Goal: Communication & Community: Participate in discussion

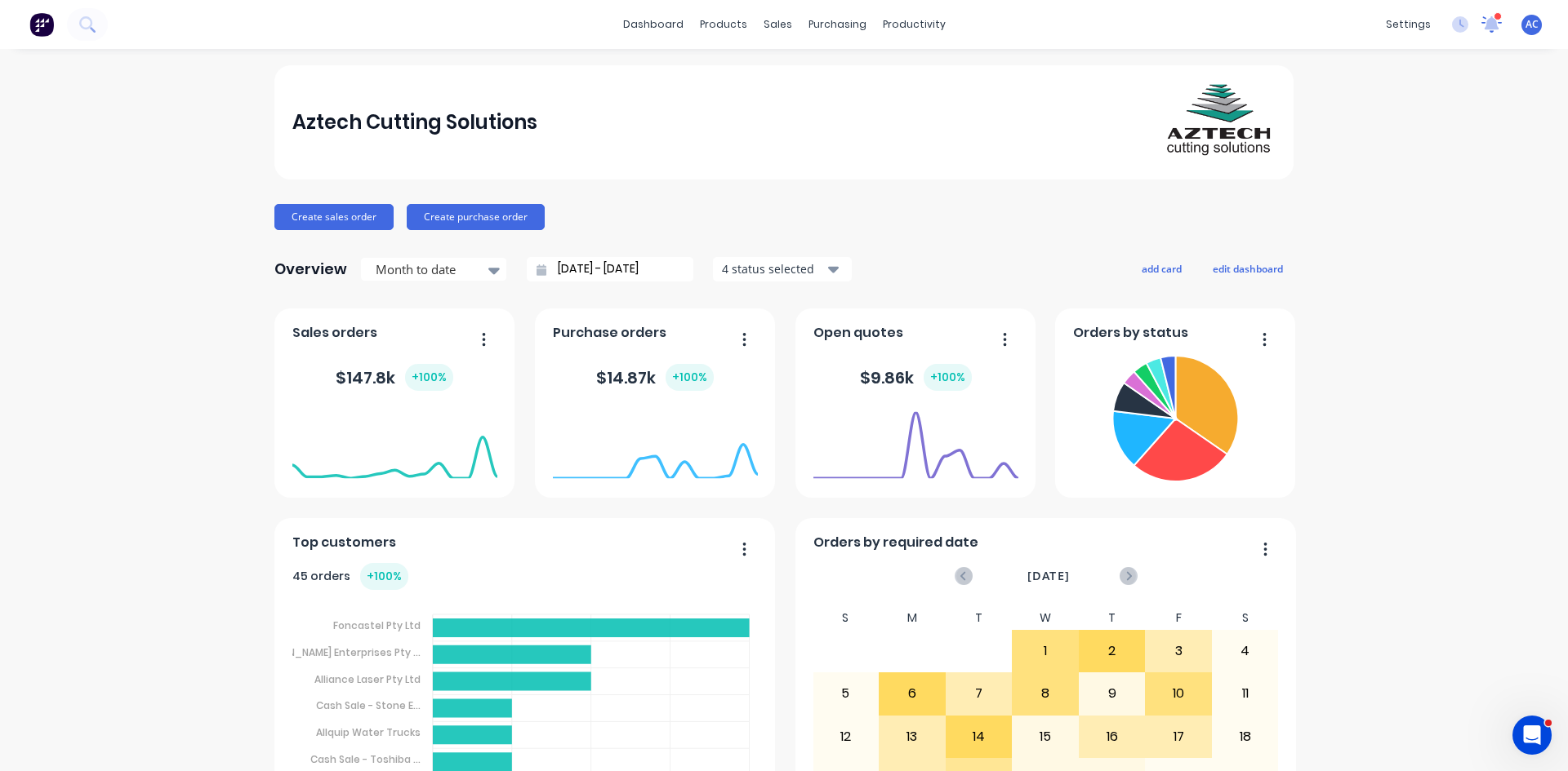
click at [1487, 25] on icon at bounding box center [1490, 24] width 21 height 18
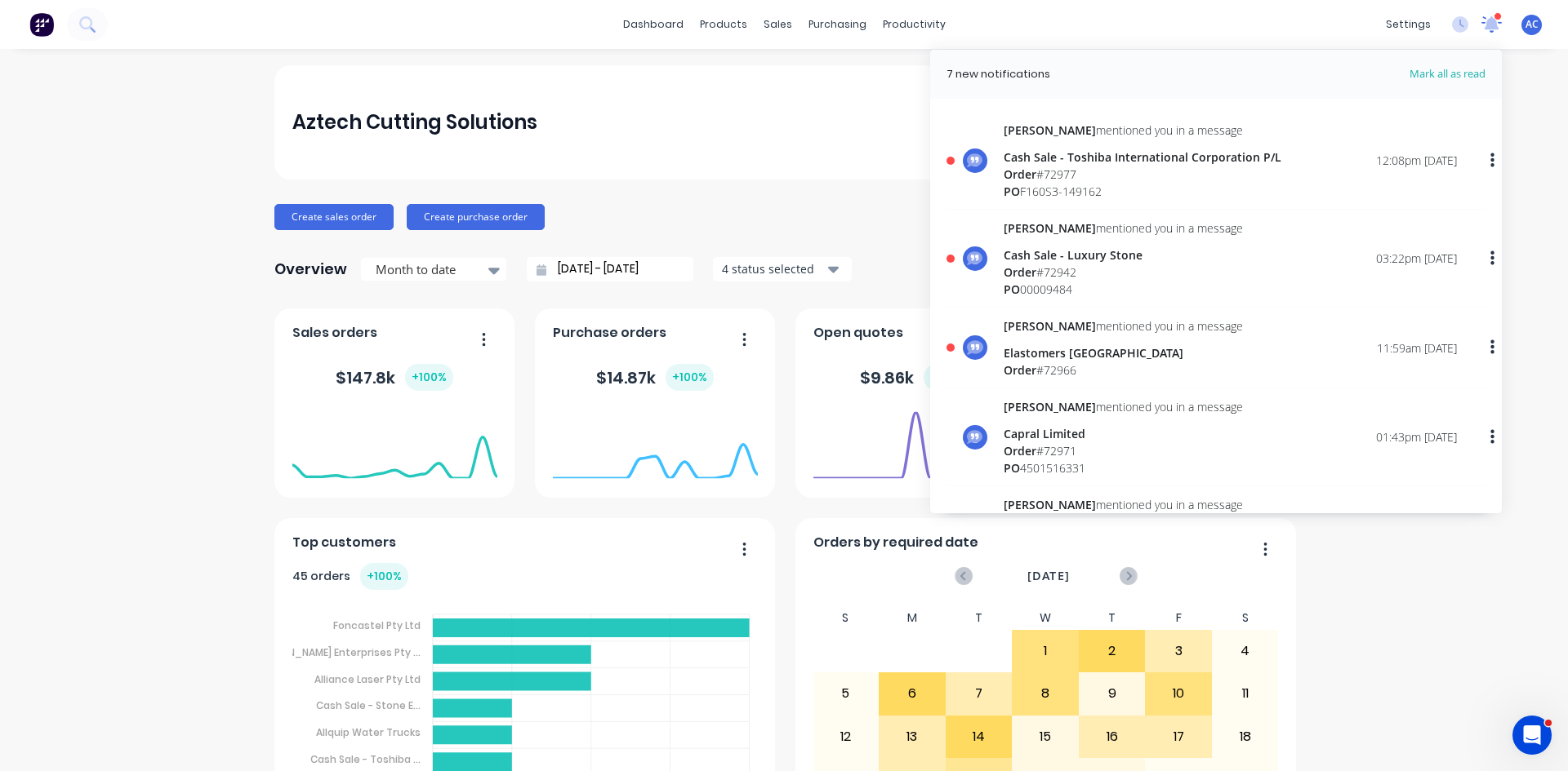
click at [1488, 27] on icon at bounding box center [1491, 24] width 22 height 19
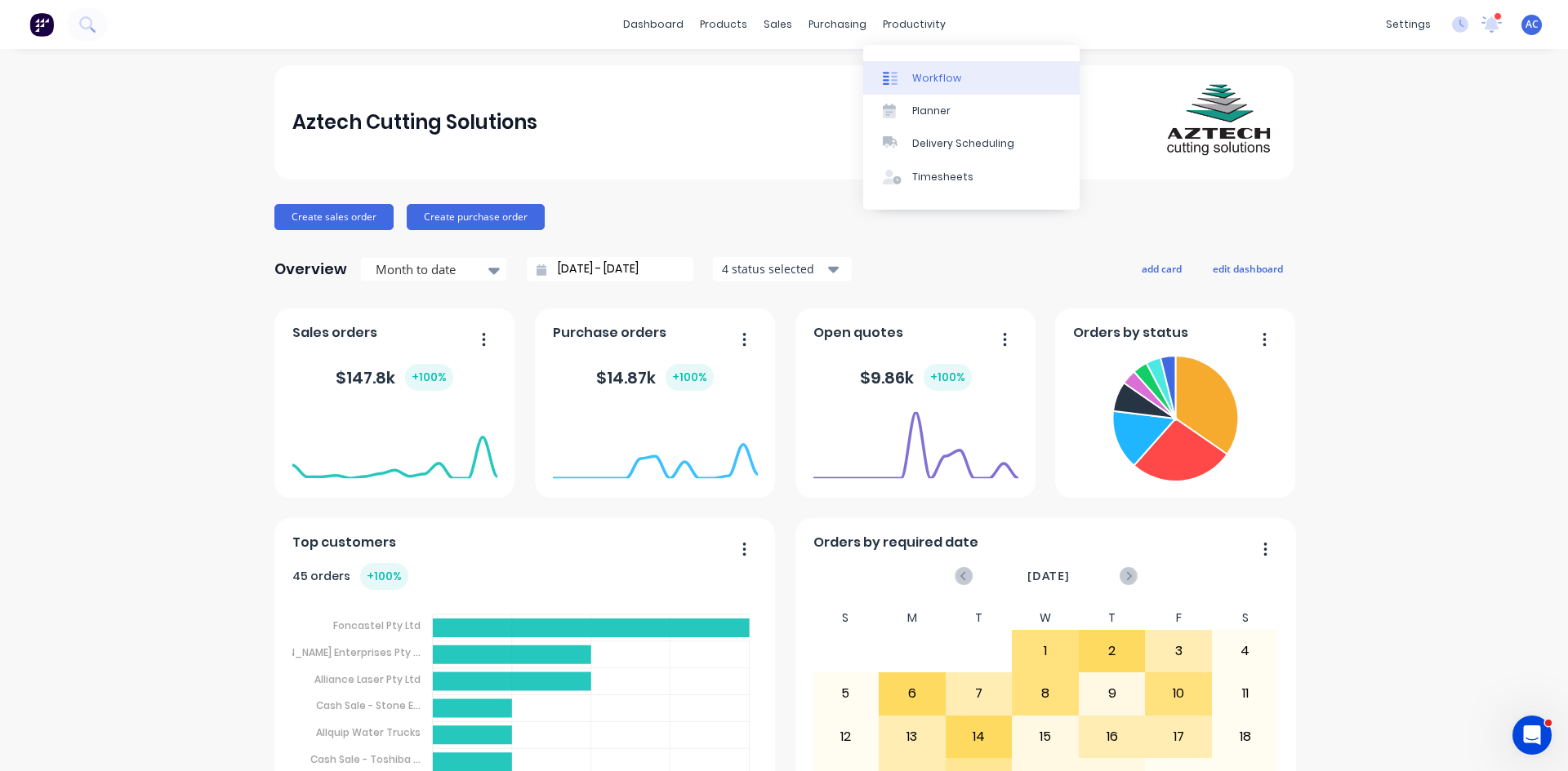
click at [898, 71] on div at bounding box center [895, 78] width 24 height 15
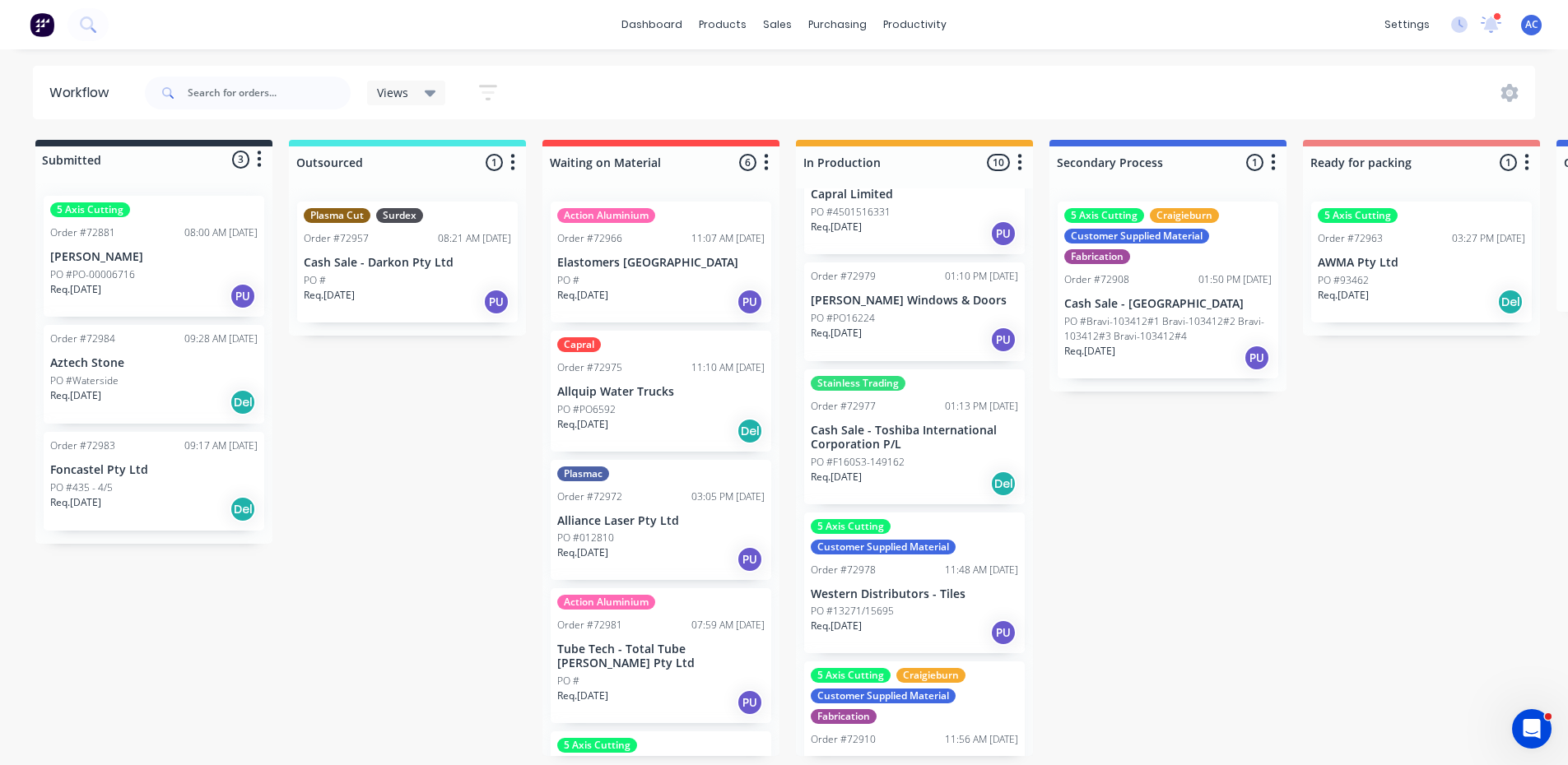
click at [648, 404] on div "PO #PO6592" at bounding box center [661, 410] width 207 height 15
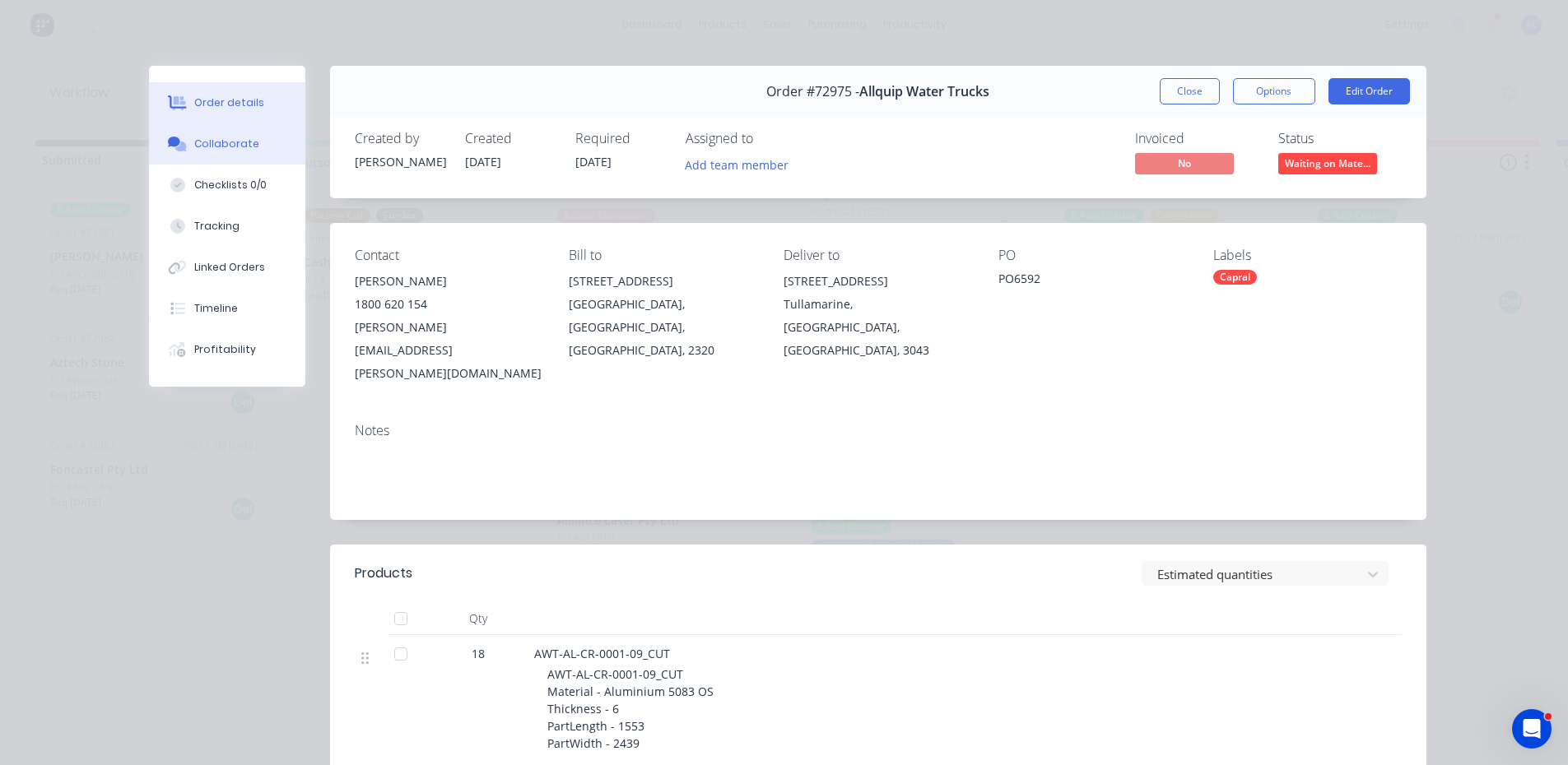
click at [220, 150] on div "Collaborate" at bounding box center [226, 144] width 65 height 15
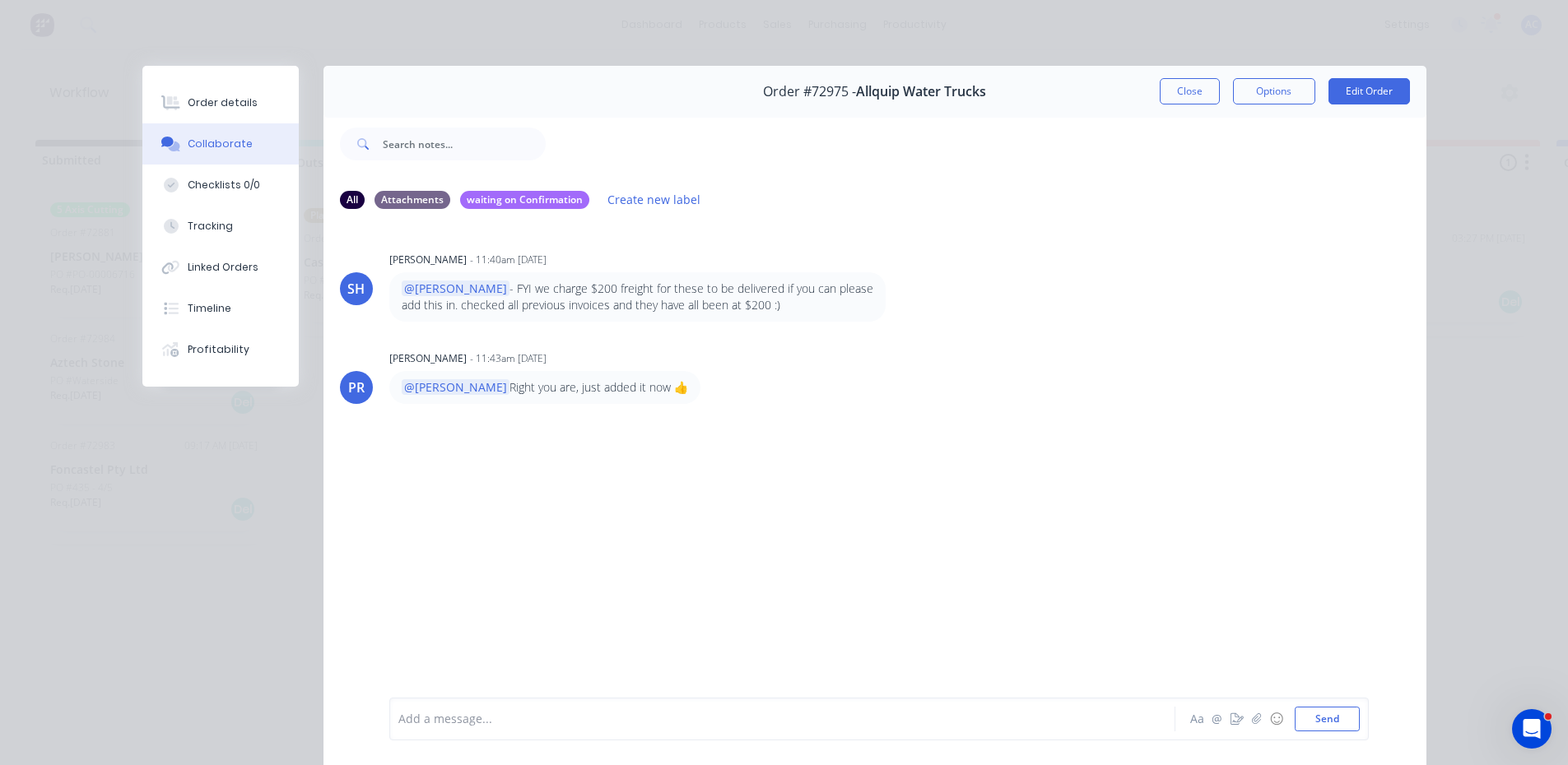
click at [465, 704] on div "Add a message... Aa @ ☺ Send" at bounding box center [879, 719] width 980 height 42
click at [429, 727] on div at bounding box center [759, 720] width 720 height 17
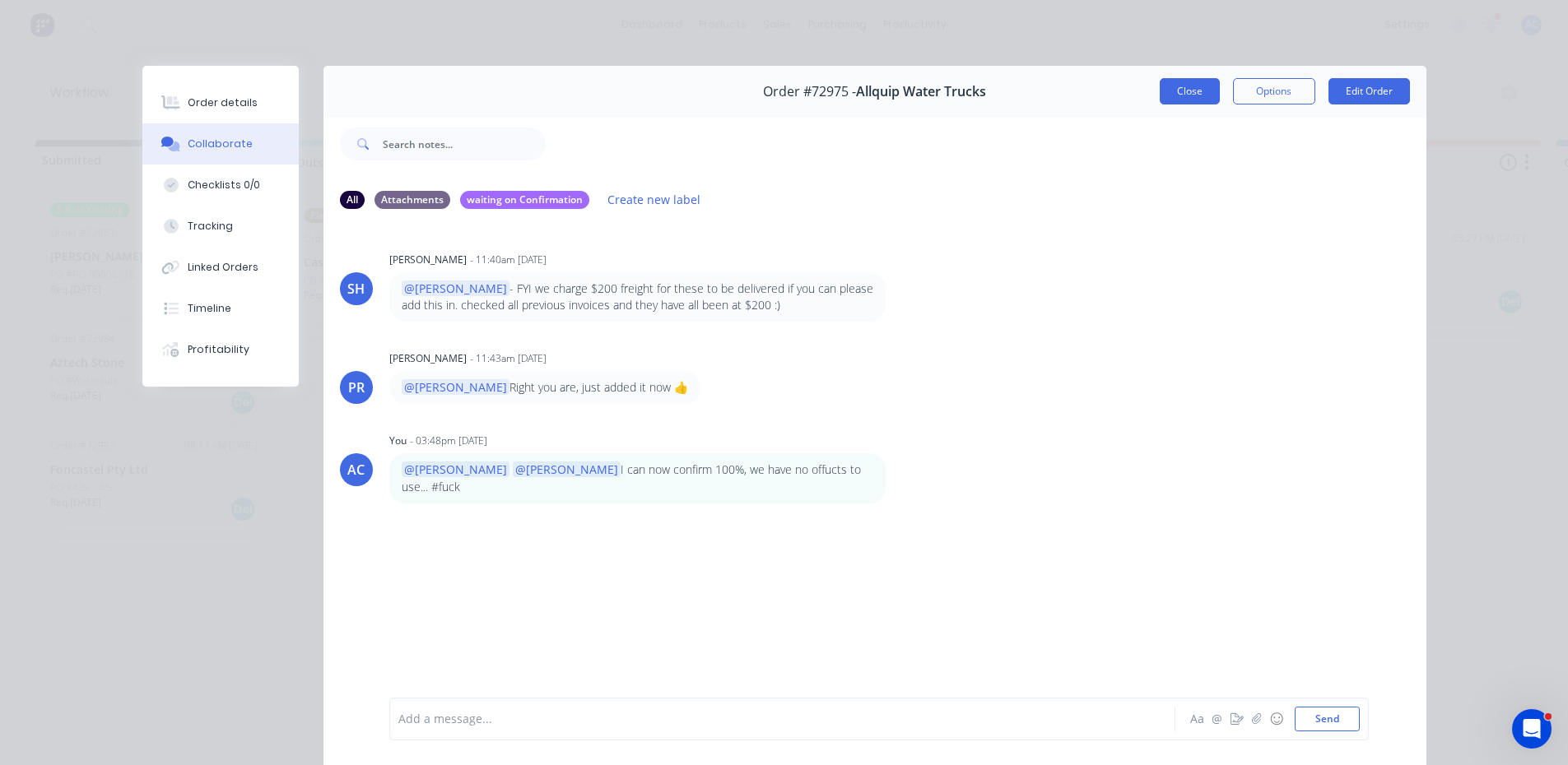
click at [1194, 88] on button "Close" at bounding box center [1190, 91] width 60 height 26
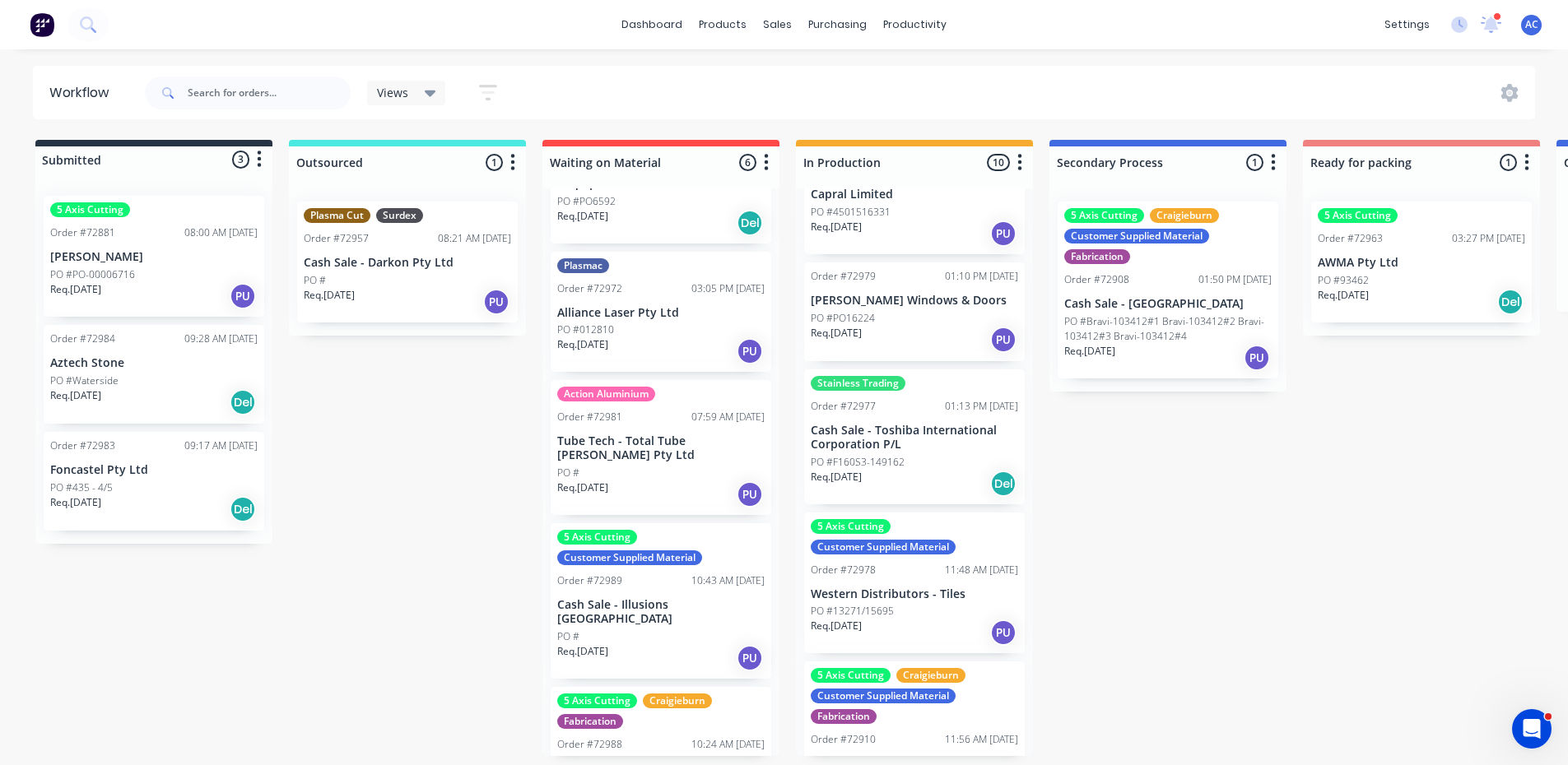
scroll to position [253, 0]
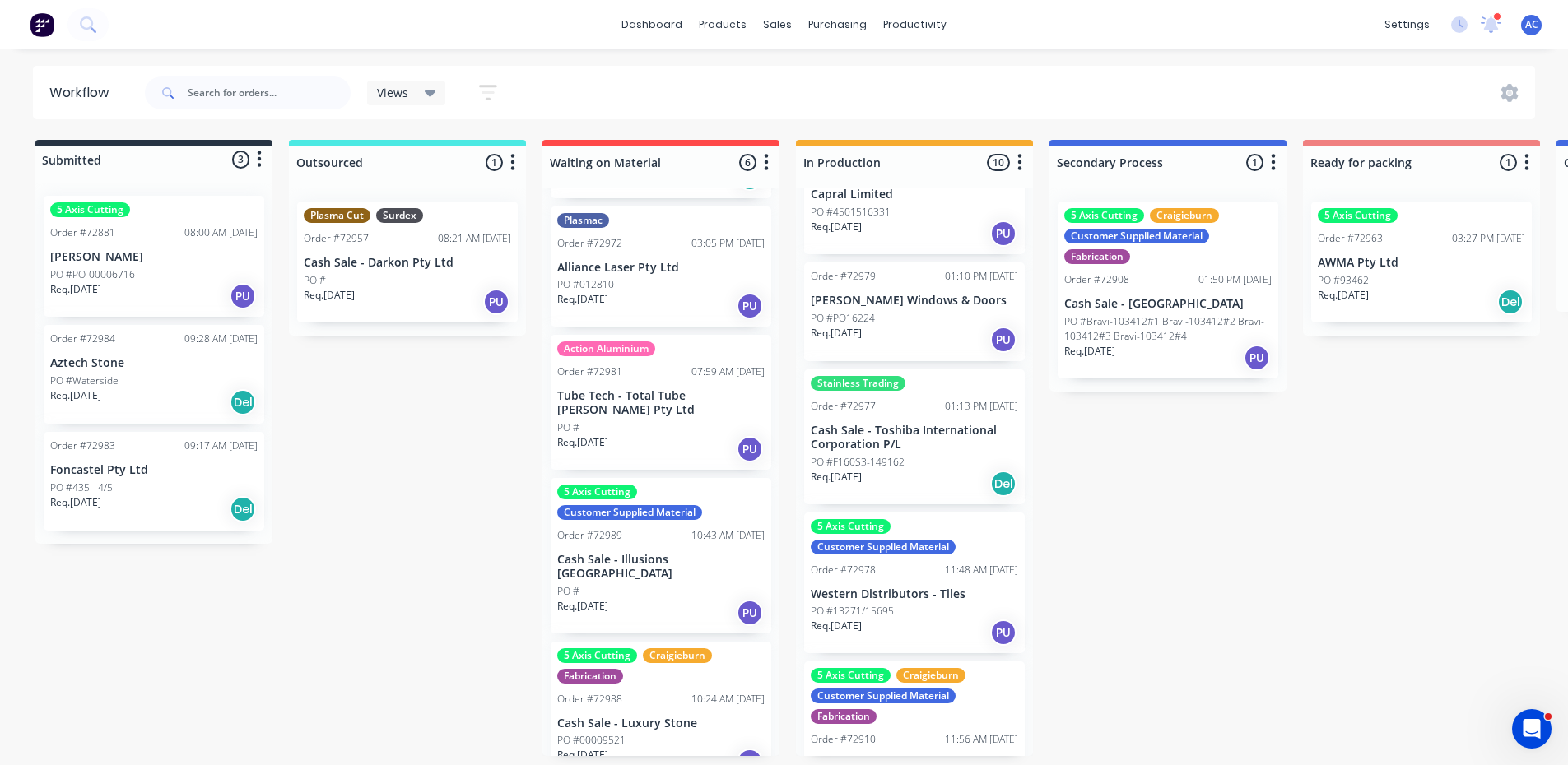
click at [677, 553] on p "Cash Sale - Illusions [GEOGRAPHIC_DATA]" at bounding box center [661, 567] width 207 height 28
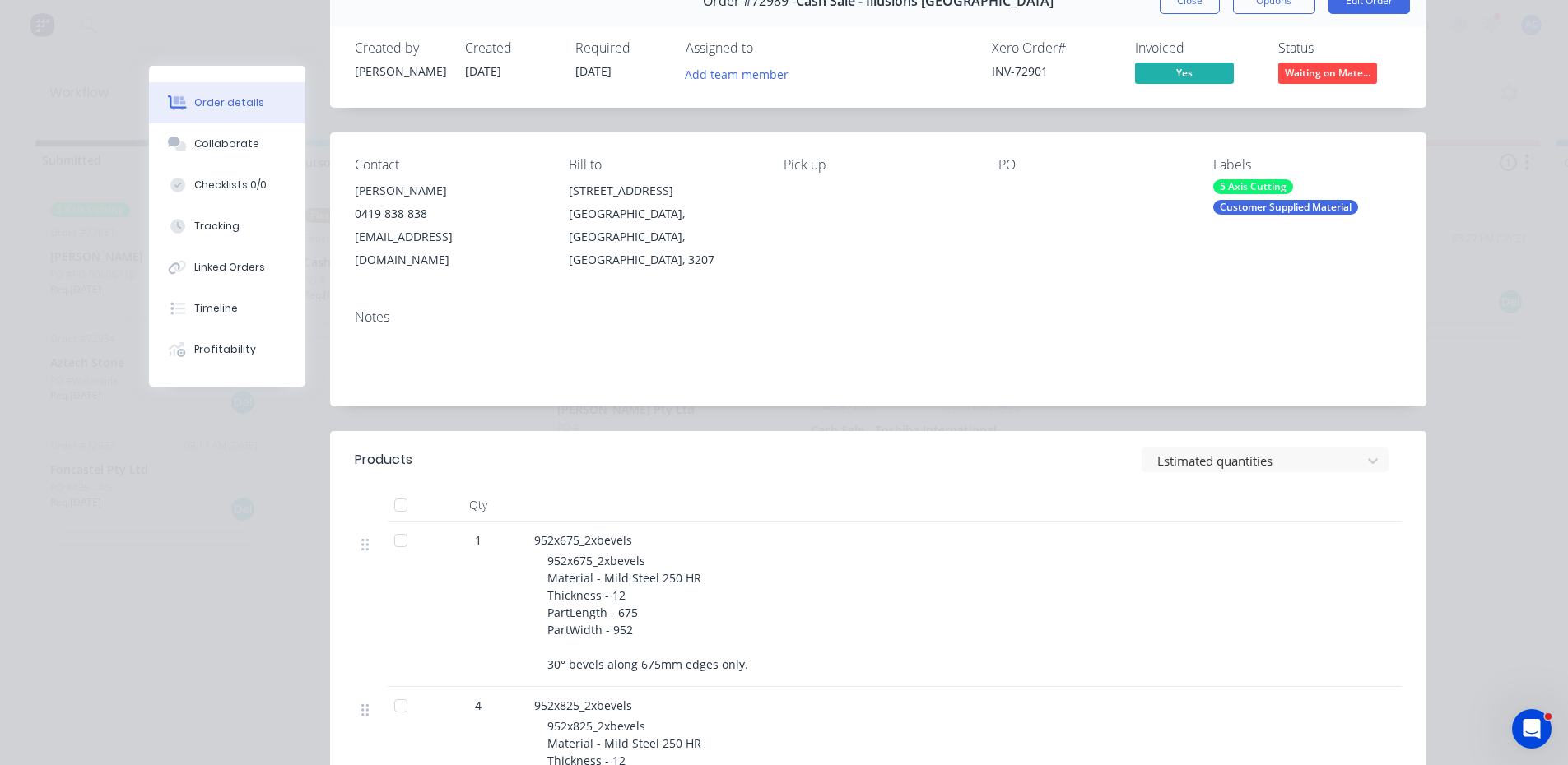
scroll to position [0, 0]
